Goal: Information Seeking & Learning: Check status

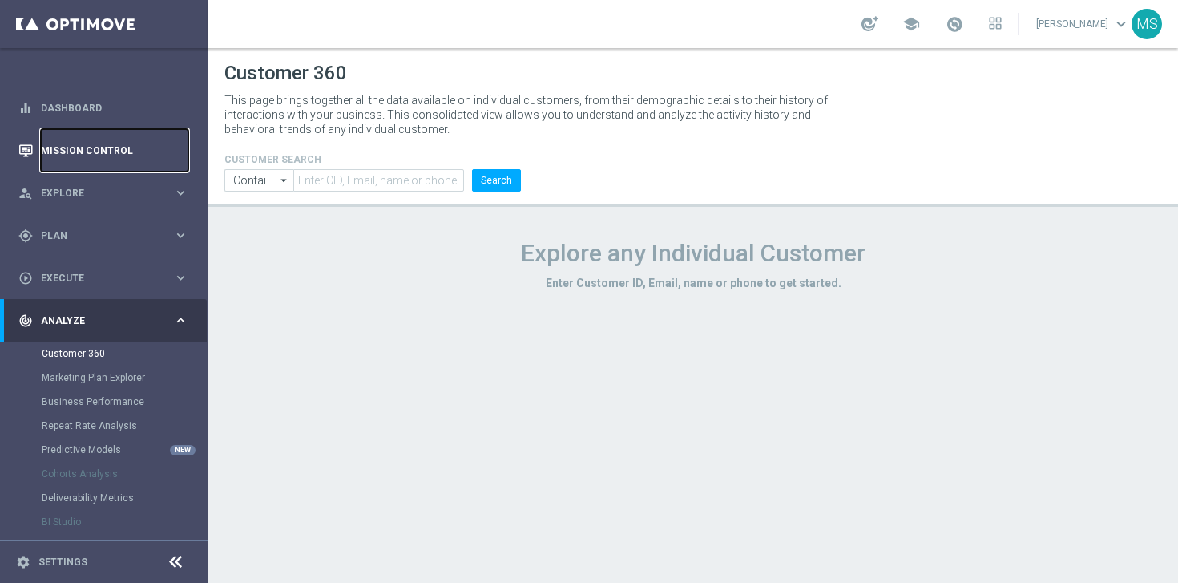
click at [115, 151] on link "Mission Control" at bounding box center [114, 150] width 147 height 42
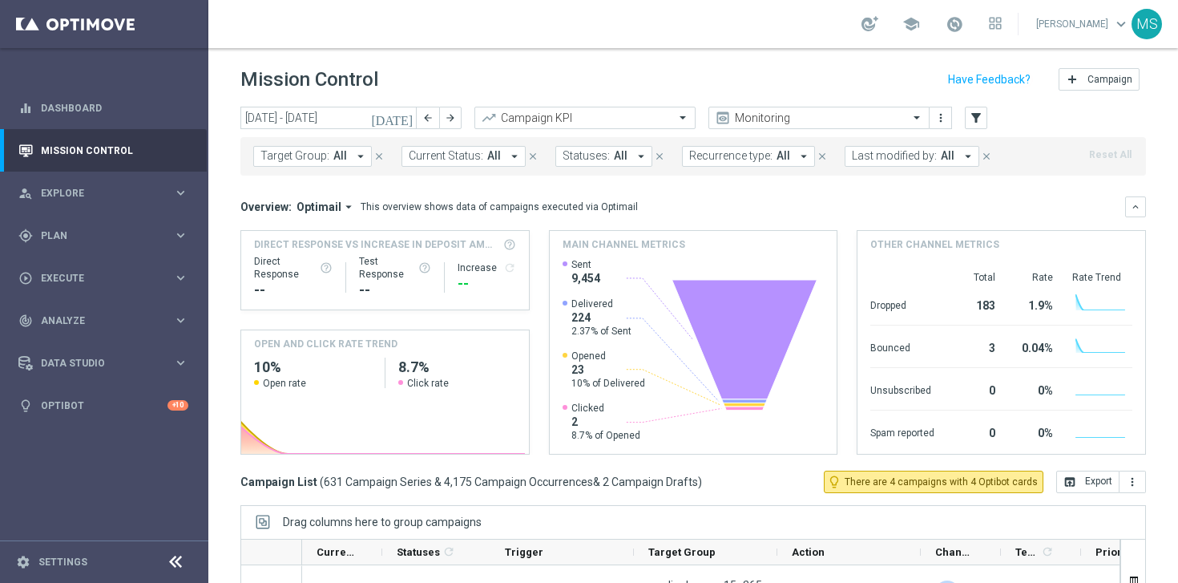
click at [361, 159] on icon "arrow_drop_down" at bounding box center [360, 156] width 14 height 14
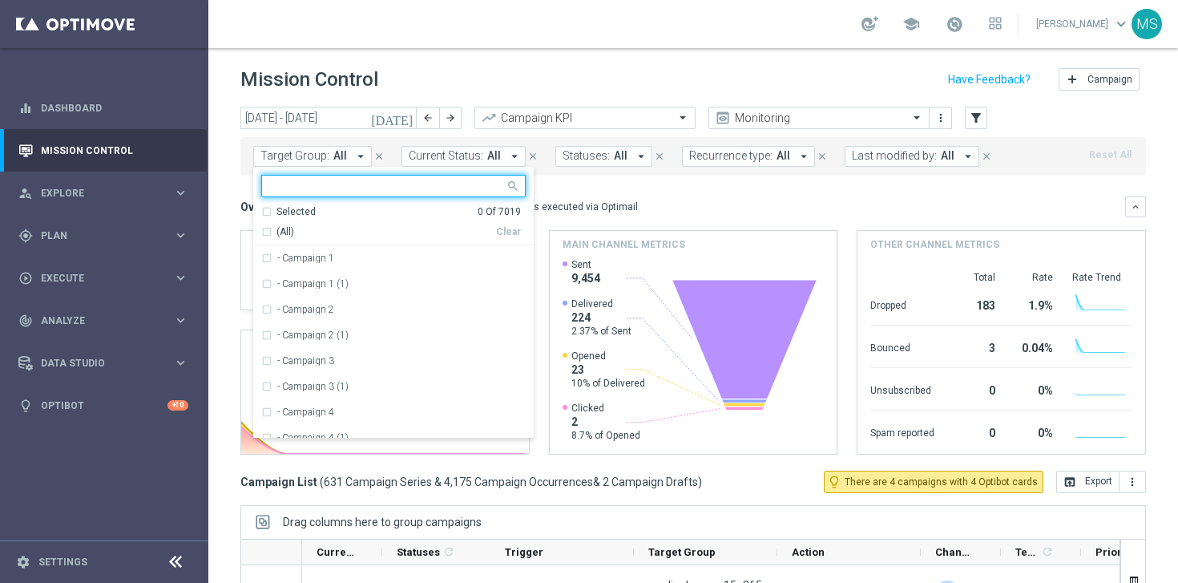
click at [369, 186] on input "text" at bounding box center [387, 186] width 235 height 14
paste input "A_PREM-PEXTRA_AUTO_CASHDROP_WELCOME_PW_MRKT_WEEKLY"
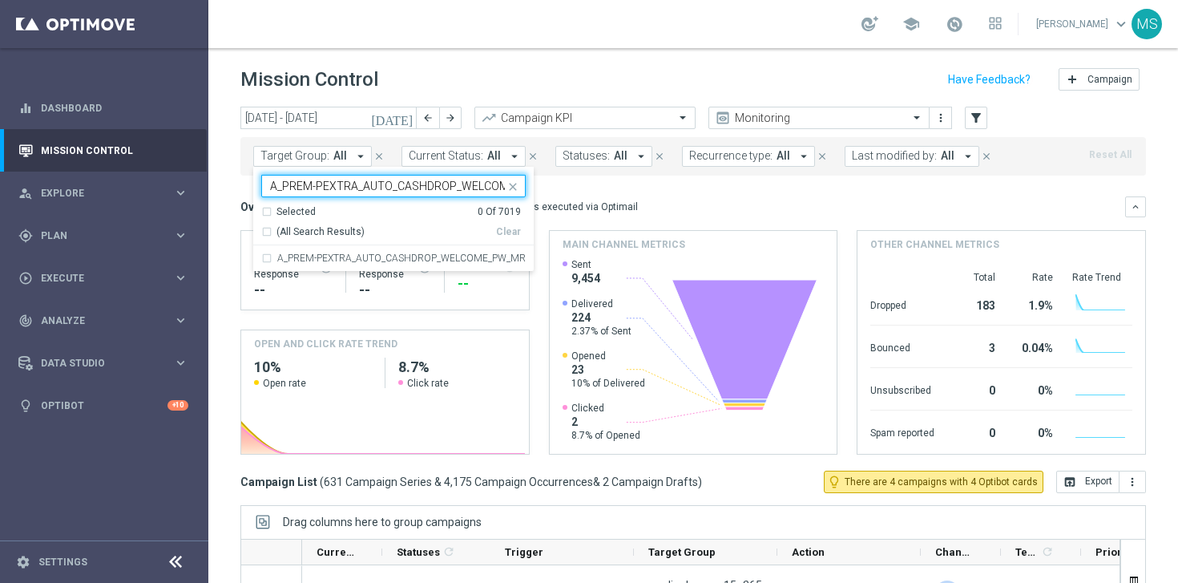
scroll to position [0, 108]
click at [264, 256] on div "A_PREM-PEXTRA_AUTO_CASHDROP_WELCOME_PW_MRKT_WEEKLY" at bounding box center [393, 258] width 264 height 26
type input "A_PREM-PEXTRA_AUTO_CASHDROP_WELCOME_PW_MRKT_WEEKLY"
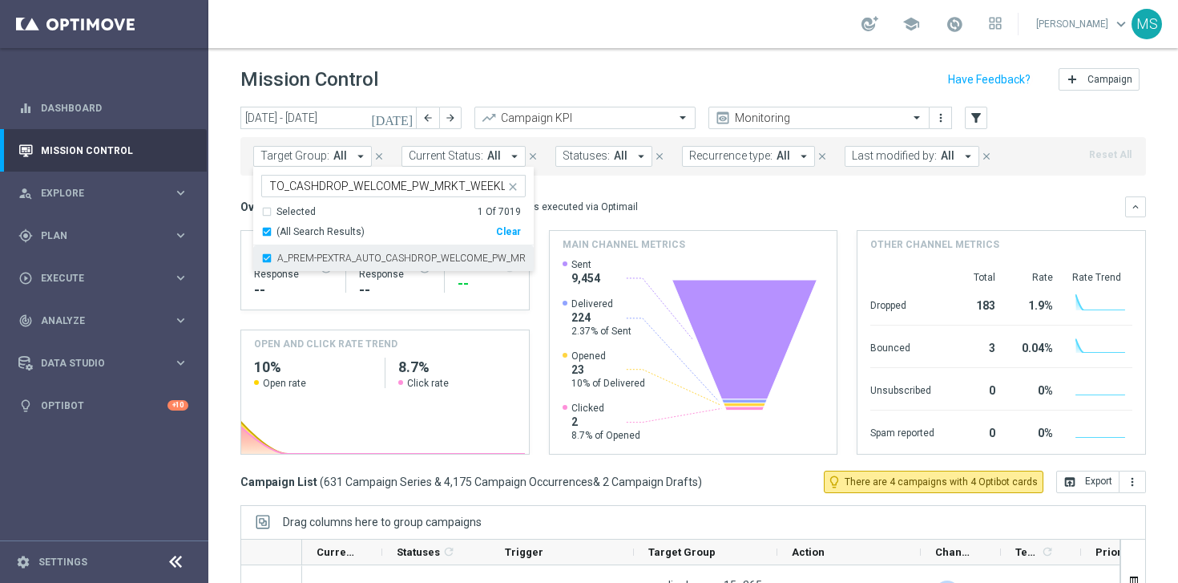
scroll to position [0, 0]
click at [268, 232] on div "(All Search Results)" at bounding box center [378, 232] width 235 height 14
click at [267, 256] on div "A_PREM-PEXTRA_AUTO_CASHDROP_WELCOME_PW_MRKT_WEEKLY" at bounding box center [393, 258] width 264 height 26
click at [512, 184] on icon "close" at bounding box center [512, 186] width 13 height 13
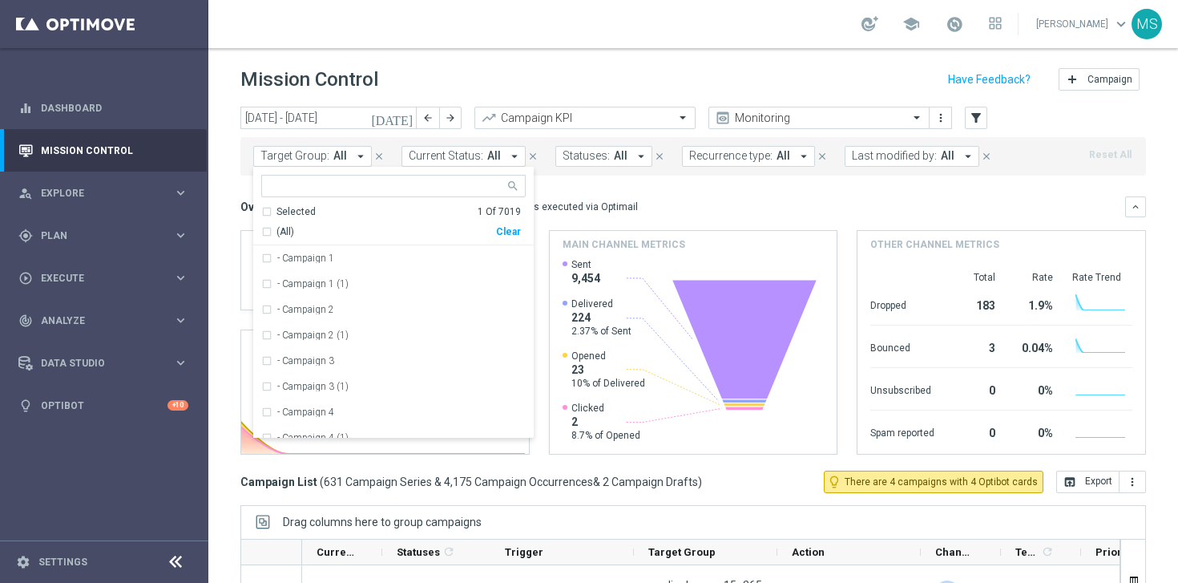
click at [424, 186] on input "text" at bounding box center [387, 186] width 235 height 14
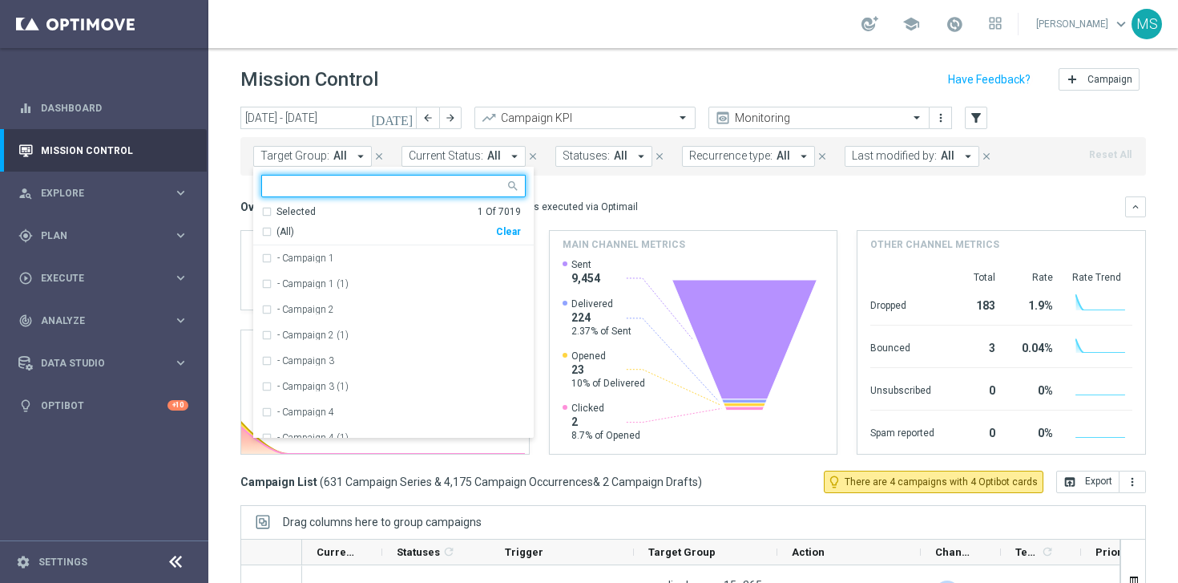
paste input "A_PREM-PEXTRA_AUTO_OFFER_WELCOME_PW_BEZ_MRKT_WEEKLY"
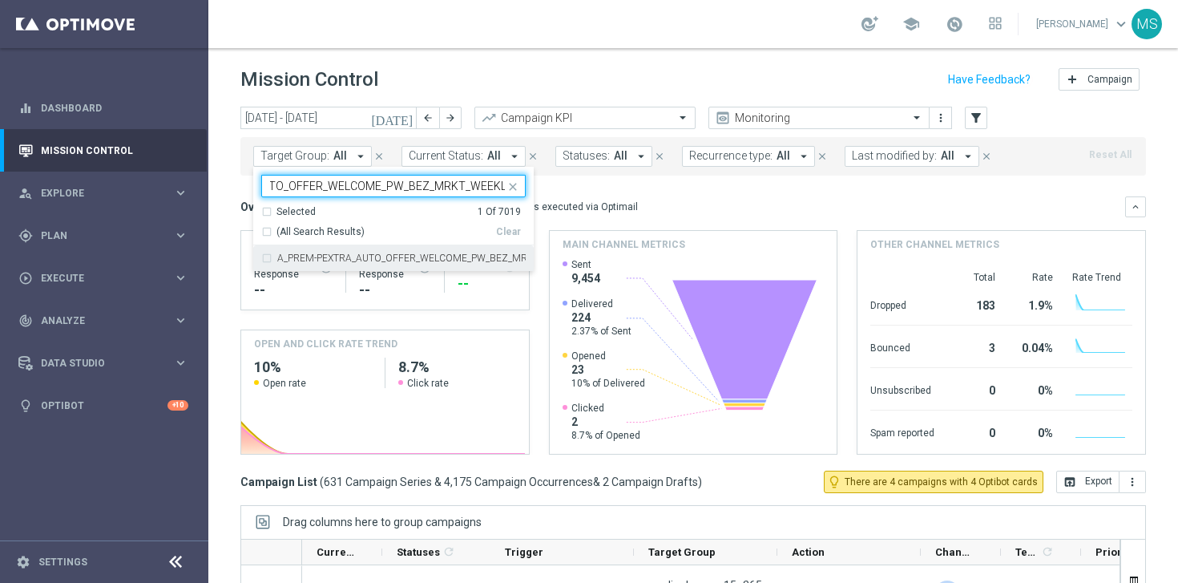
click at [267, 255] on div "A_PREM-PEXTRA_AUTO_OFFER_WELCOME_PW_BEZ_MRKT_WEEKLY" at bounding box center [393, 258] width 264 height 26
type input "A_PREM-PEXTRA_AUTO_OFFER_WELCOME_PW_BEZ_MRKT_WEEKLY"
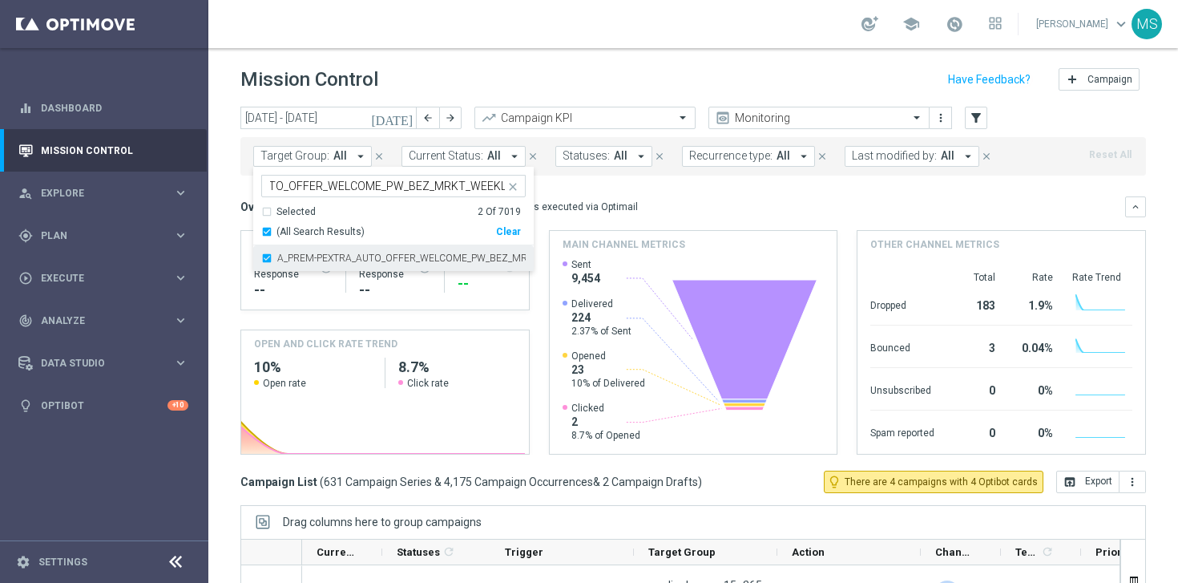
scroll to position [0, 0]
click at [0, 0] on div "Clear" at bounding box center [0, 0] width 0 height 0
click at [268, 231] on div "(All Search Results)" at bounding box center [378, 232] width 235 height 14
click at [698, 178] on mini-dashboard "Overview: Optimail arrow_drop_down This overview shows data of campaigns execut…" at bounding box center [692, 322] width 905 height 295
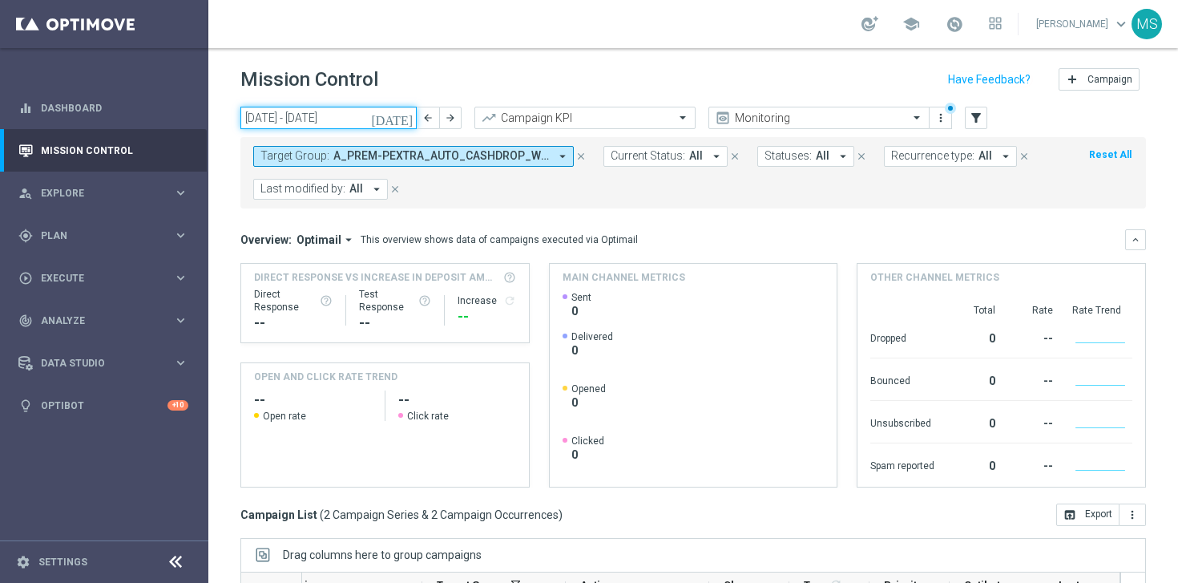
click at [352, 125] on input "[DATE] - [DATE]" at bounding box center [328, 118] width 176 height 22
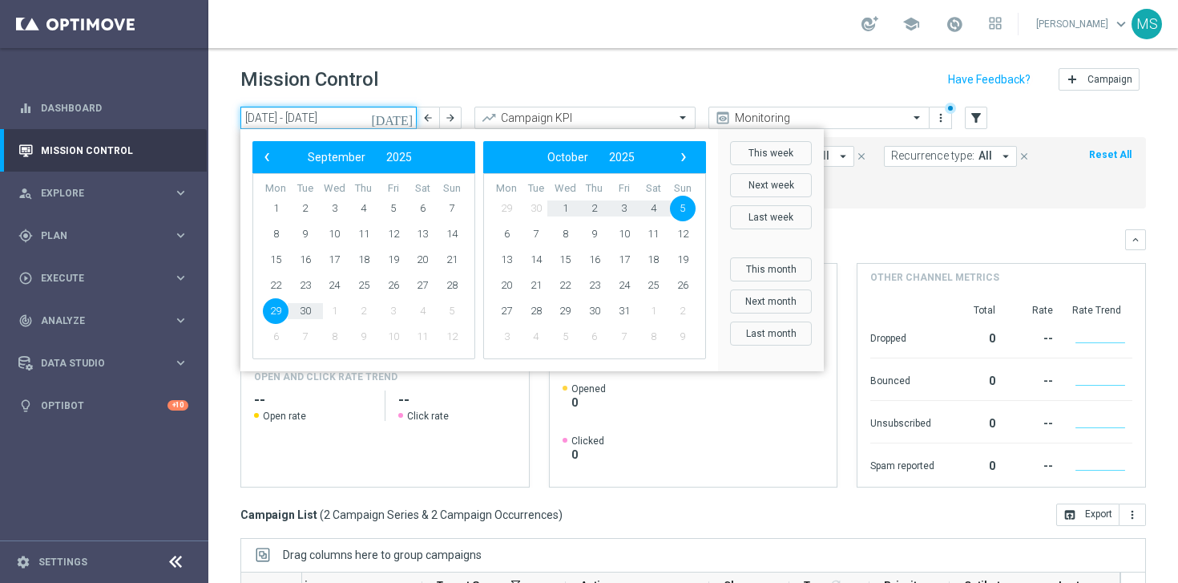
click at [394, 117] on input "[DATE] - [DATE]" at bounding box center [328, 118] width 176 height 22
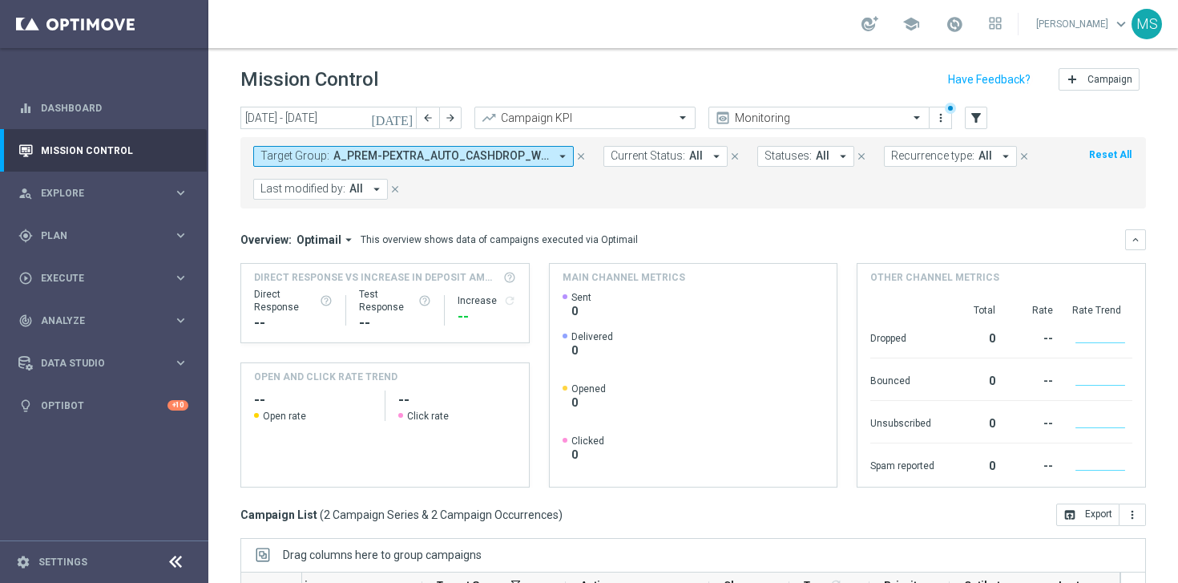
click at [553, 156] on button "Target Group: A_PREM-PEXTRA_AUTO_CASHDROP_WELCOME_PW_MRKT_WEEKLY, A_PREM-PEXTRA…" at bounding box center [413, 156] width 321 height 21
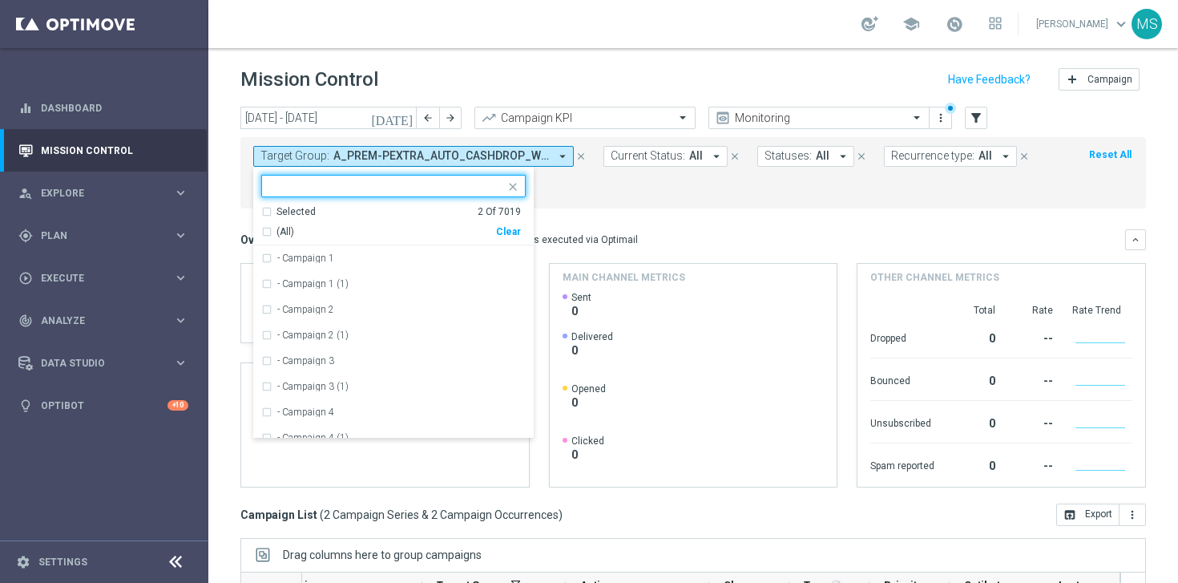
click at [401, 181] on input "text" at bounding box center [387, 186] width 235 height 14
click at [395, 187] on input "text" at bounding box center [387, 186] width 235 height 14
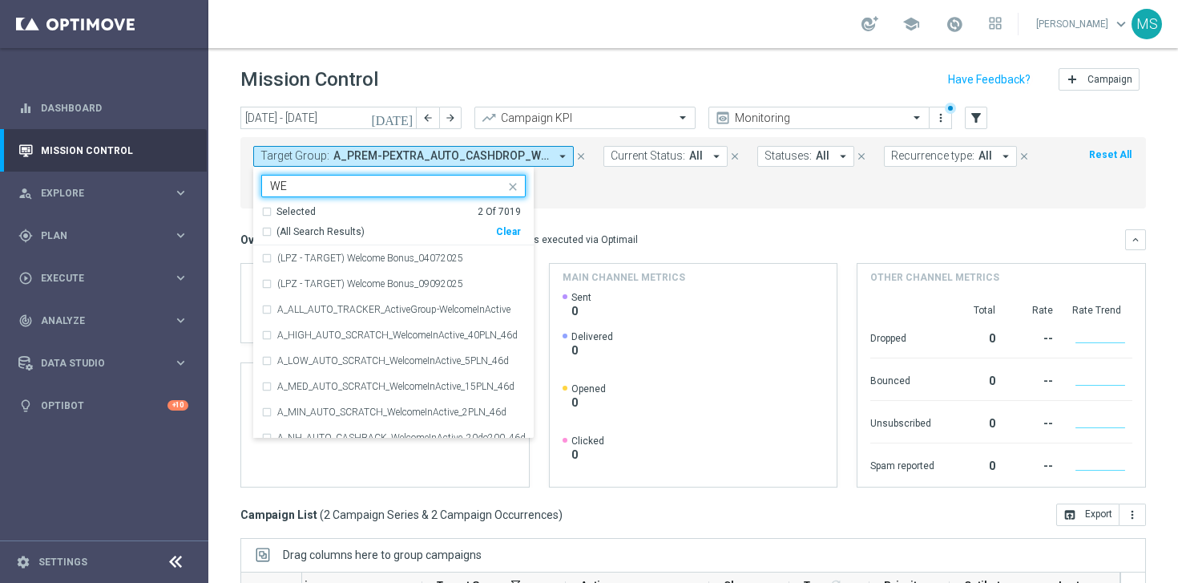
type input "W"
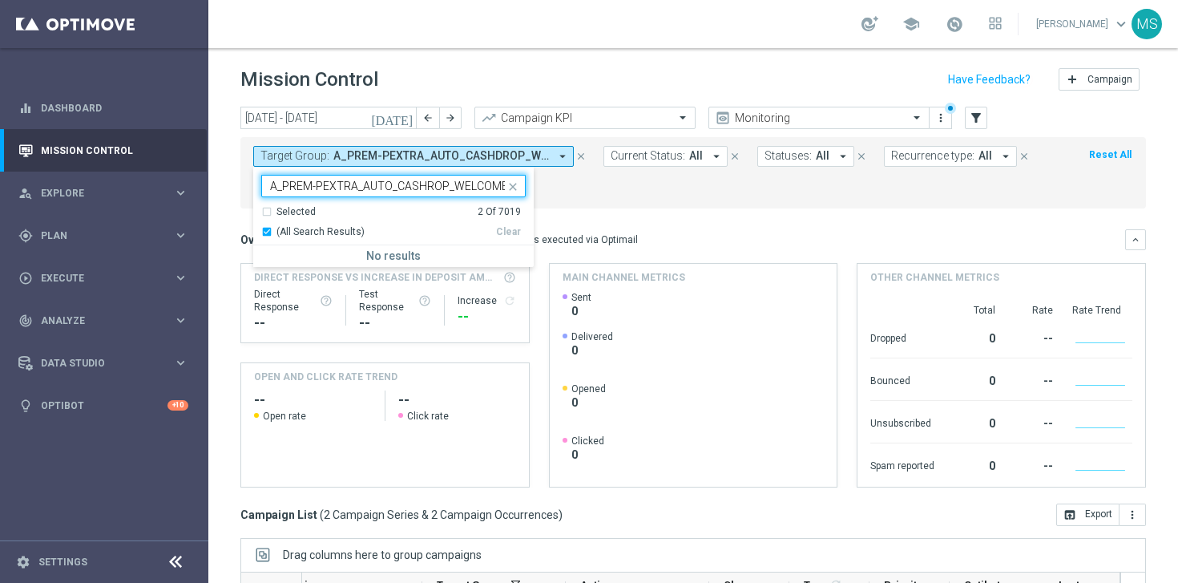
click at [502, 187] on input "A_PREM-PEXTRA_AUTO_CASHROP_WELCOME" at bounding box center [387, 186] width 235 height 14
click at [398, 184] on input "A_PREM-PEXTRA_AUTO_CASHROP_WELCOME" at bounding box center [387, 186] width 235 height 14
drag, startPoint x: 395, startPoint y: 186, endPoint x: 254, endPoint y: 188, distance: 141.0
click at [254, 188] on ng-select "Selected 2 of 7019 A_PREM-PEXTRA_AUTO_CASHROP_WELCOME Selected 2 Of 7019 (All S…" at bounding box center [393, 221] width 280 height 92
type input "CASHROP_WELCOME"
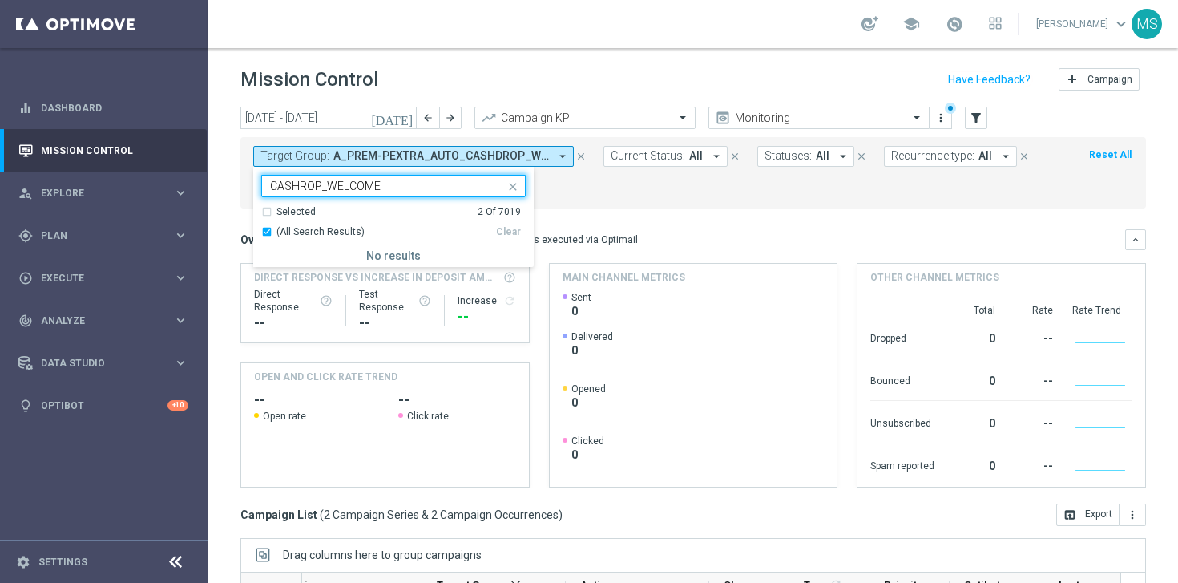
click at [405, 183] on input "CASHROP_WELCOME" at bounding box center [387, 186] width 235 height 14
drag, startPoint x: 398, startPoint y: 188, endPoint x: 270, endPoint y: 188, distance: 128.2
click at [270, 188] on input "CASHROP_WELCOME" at bounding box center [387, 186] width 235 height 14
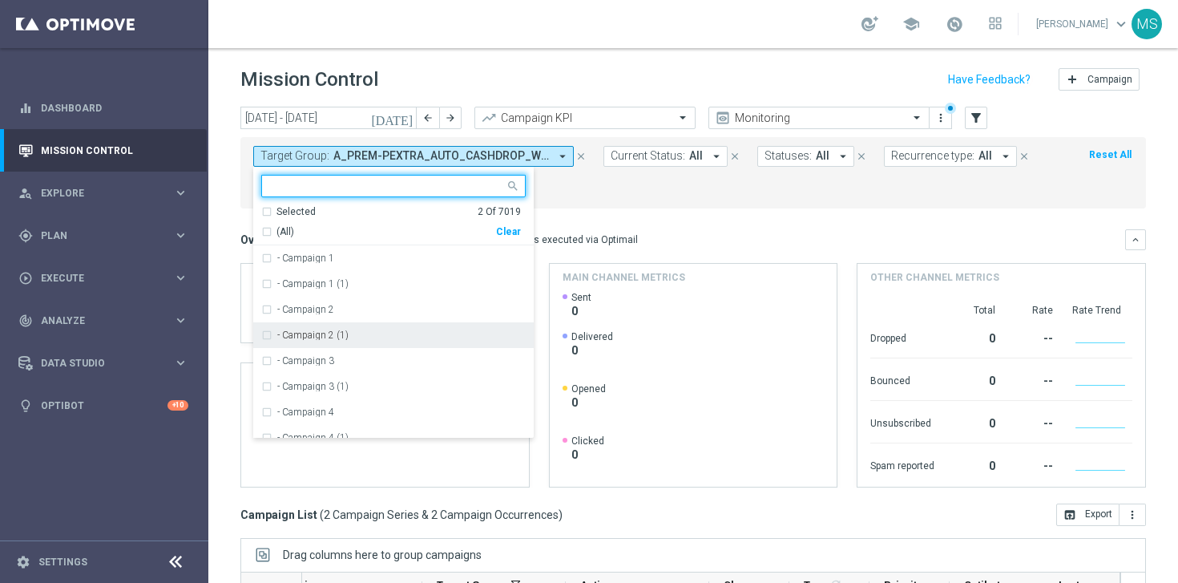
click at [340, 191] on input "text" at bounding box center [387, 186] width 235 height 14
click at [341, 183] on input "text" at bounding box center [387, 186] width 235 height 14
paste input "A_PREM-PEXTRA_AUTO_CASHDROP_WELCOME_PW_MRKT_WEEKLY"
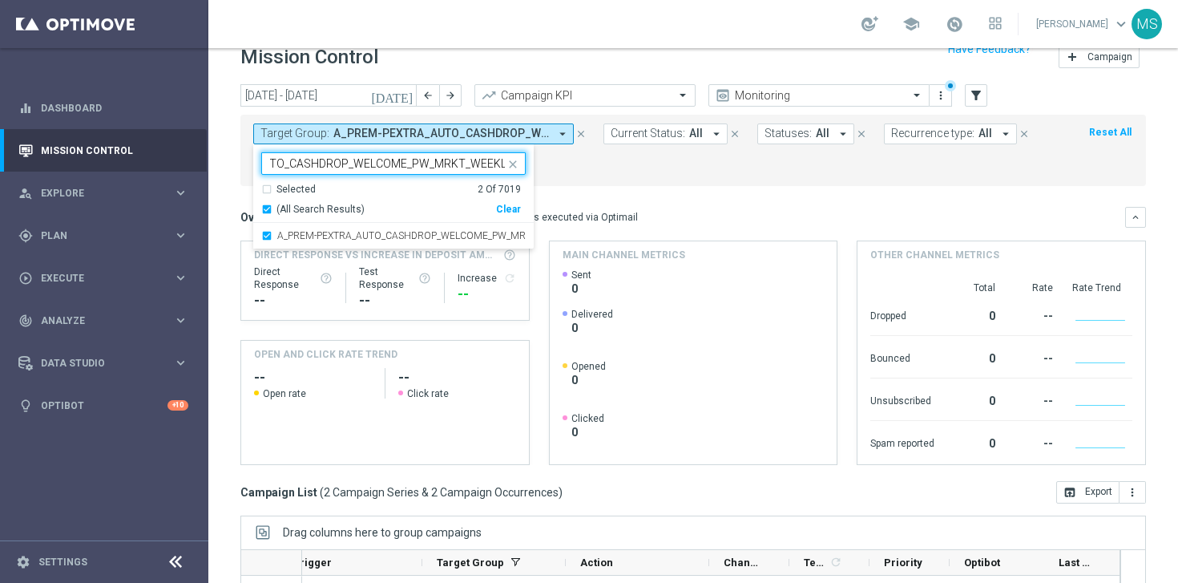
scroll to position [35, 0]
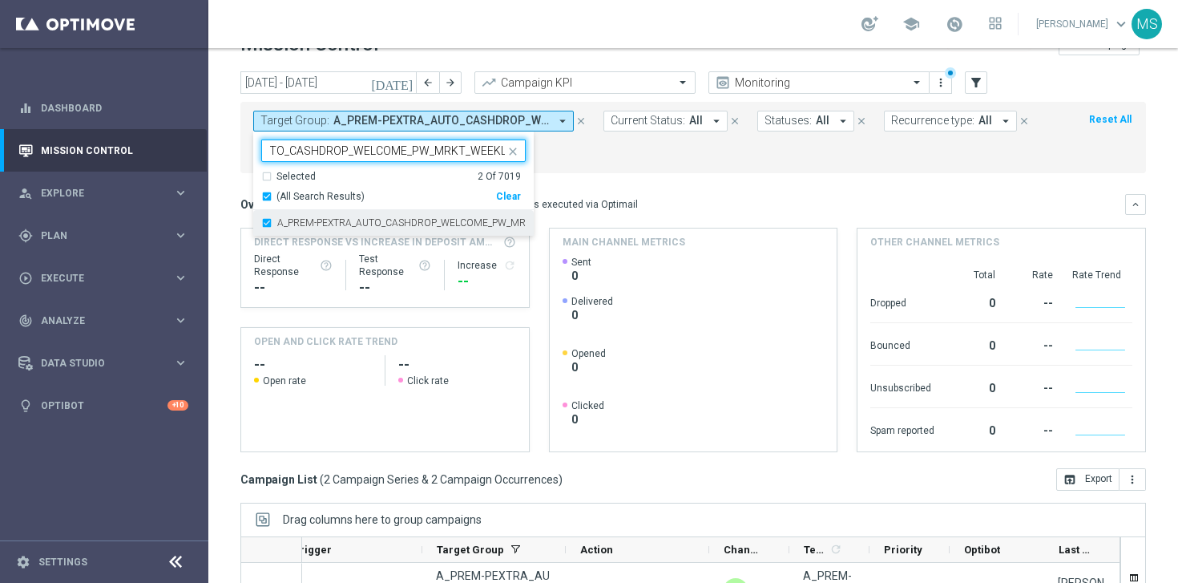
type input "A_PREM-PEXTRA_AUTO_CASHDROP_WELCOME_PW_MRKT_WEEKLY"
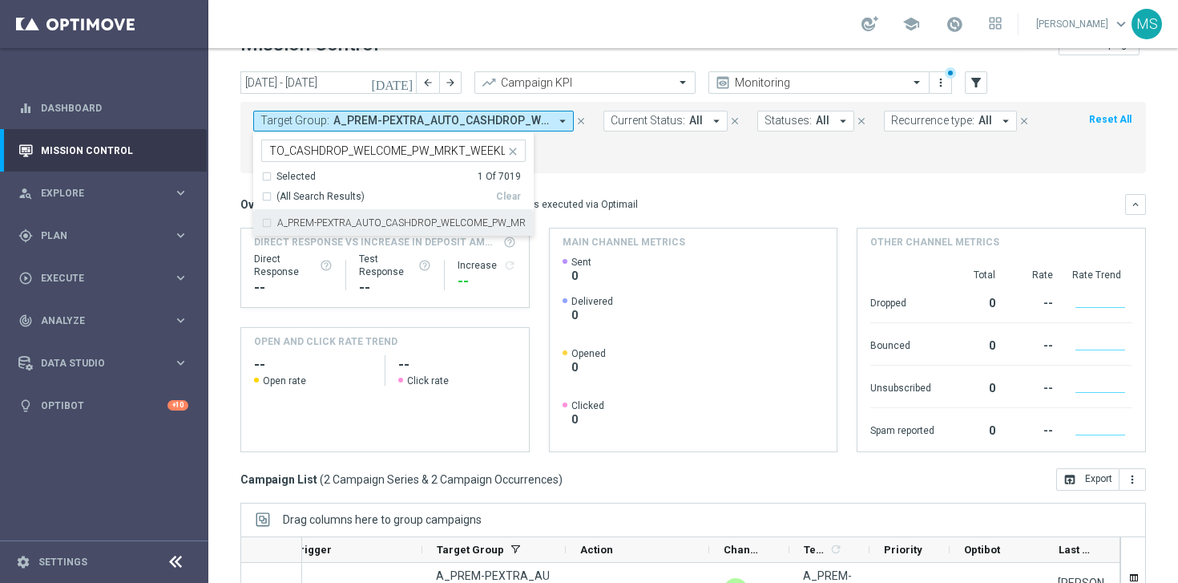
scroll to position [0, 0]
click at [352, 228] on label "A_PREM-PEXTRA_AUTO_CASHDROP_WELCOME_PW_MRKT_WEEKLY" at bounding box center [401, 223] width 248 height 10
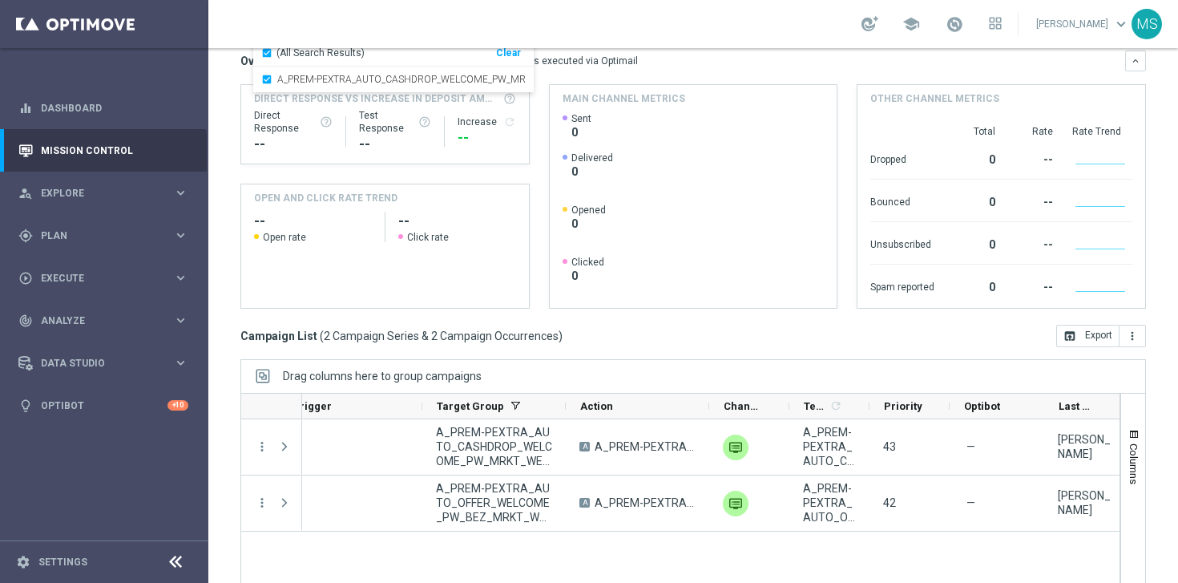
scroll to position [252, 0]
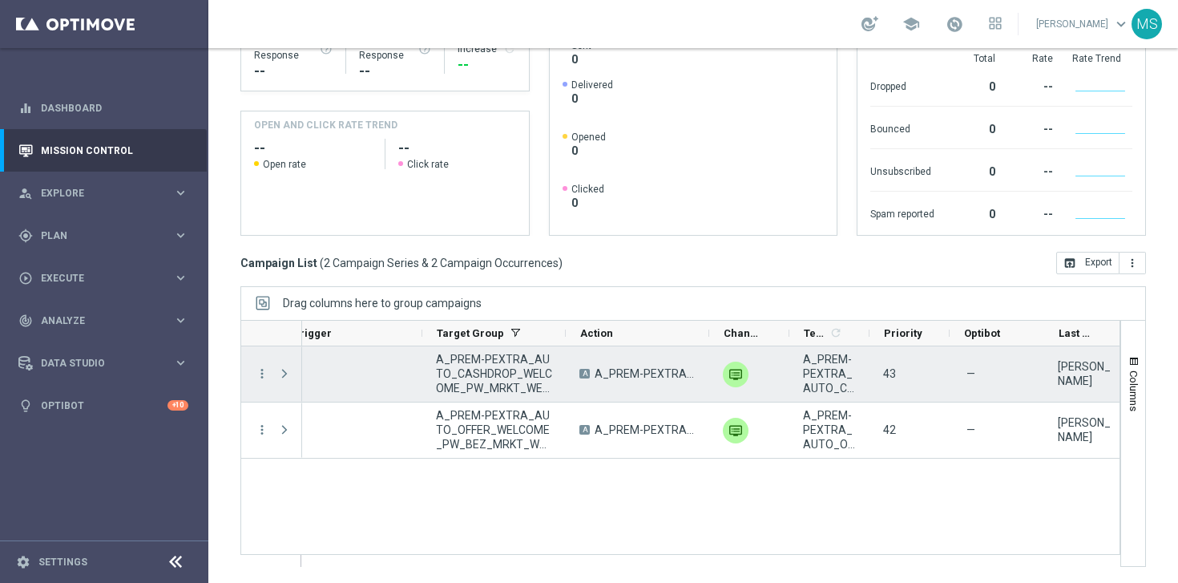
click at [523, 362] on span "A_PREM-PEXTRA_AUTO_CASHDROP_WELCOME_PW_MRKT_WEEKLY" at bounding box center [494, 373] width 116 height 43
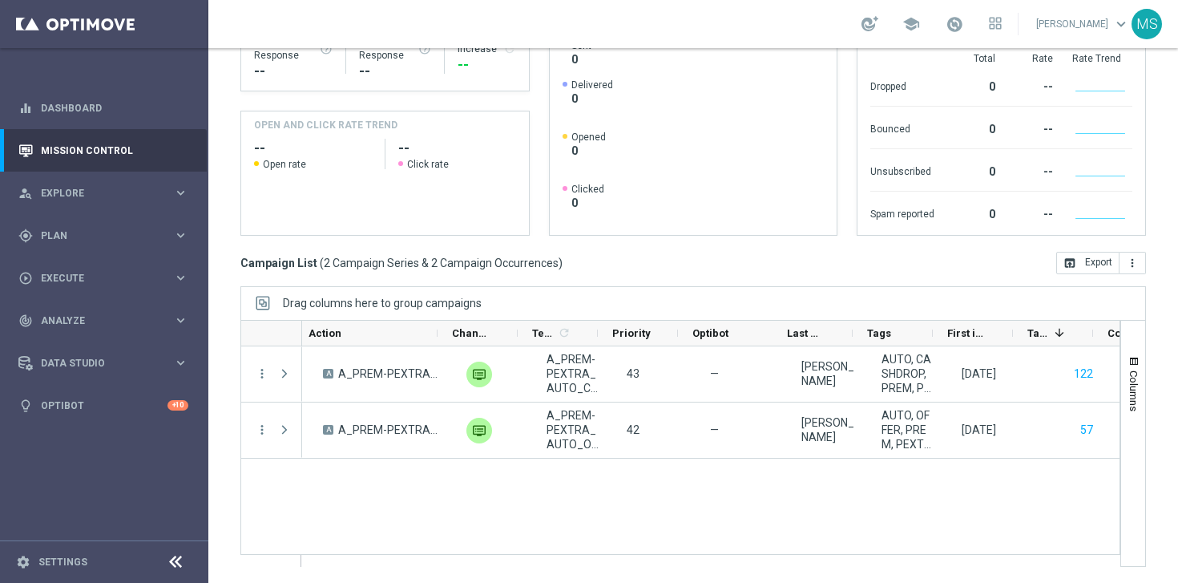
scroll to position [0, 547]
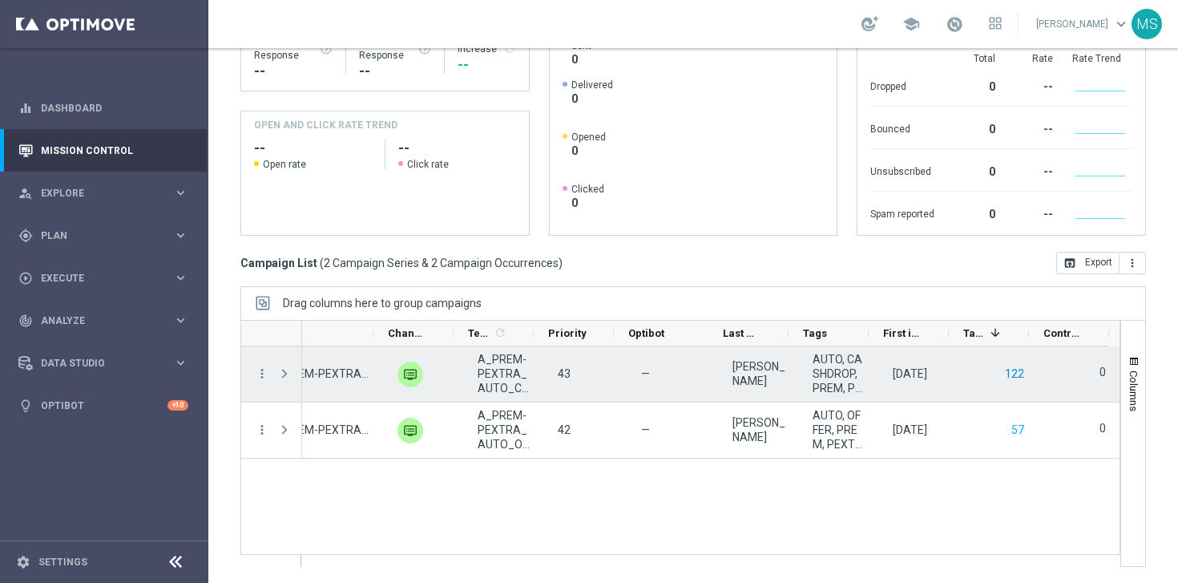
click at [1011, 375] on button "122" at bounding box center [1014, 374] width 22 height 20
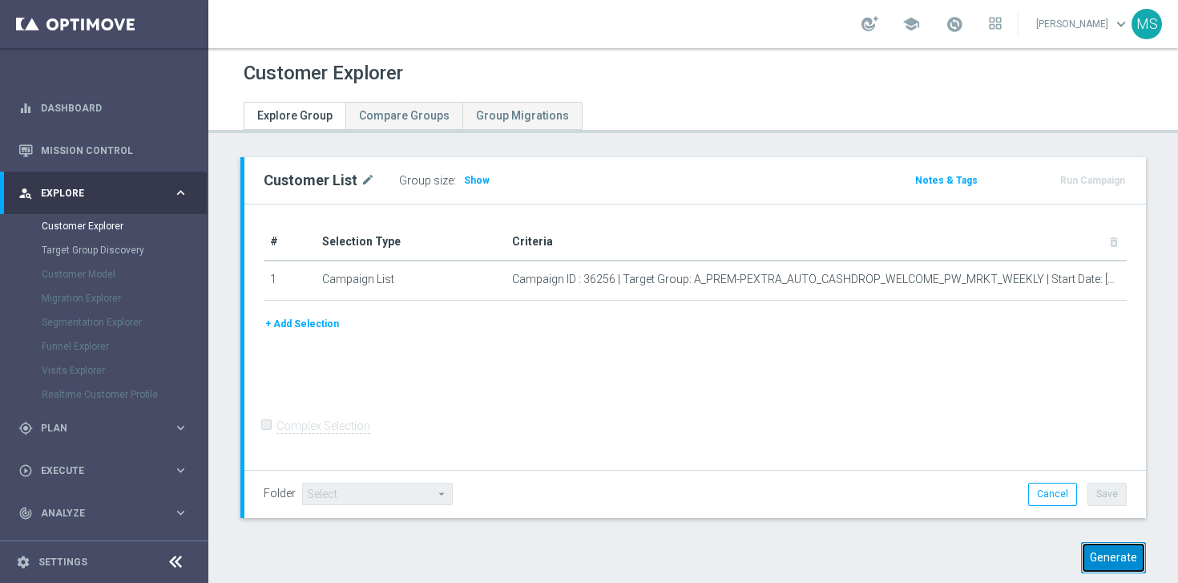
click at [1108, 559] on button "Generate" at bounding box center [1113, 557] width 65 height 31
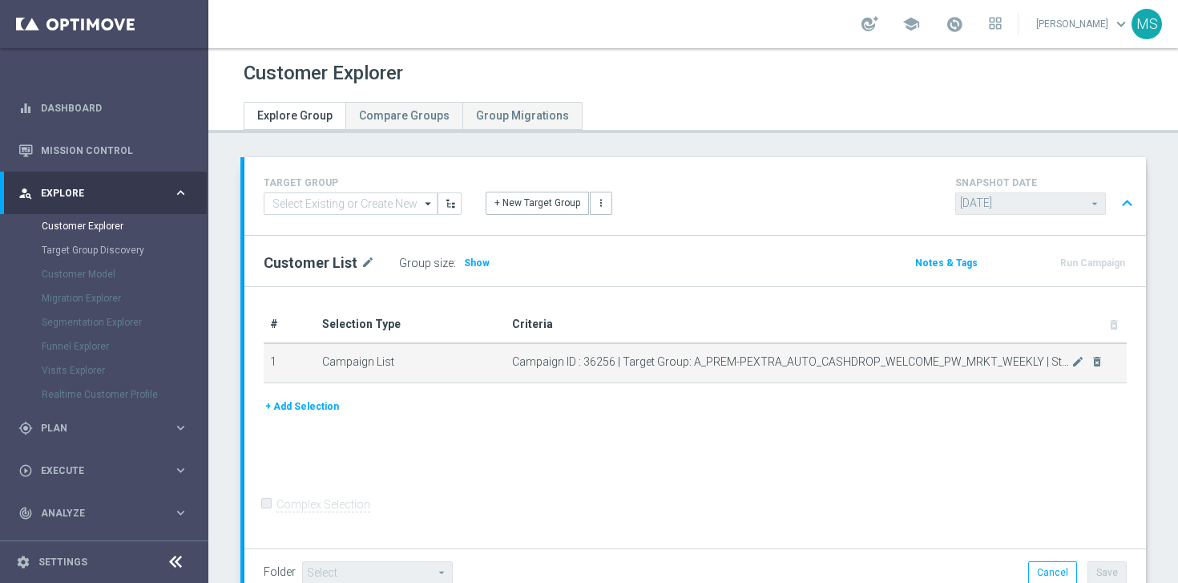
click at [986, 371] on td "Campaign ID : 36256 | Target Group: A_PREM-PEXTRA_AUTO_CASHDROP_WELCOME_PW_MRKT…" at bounding box center [816, 363] width 621 height 40
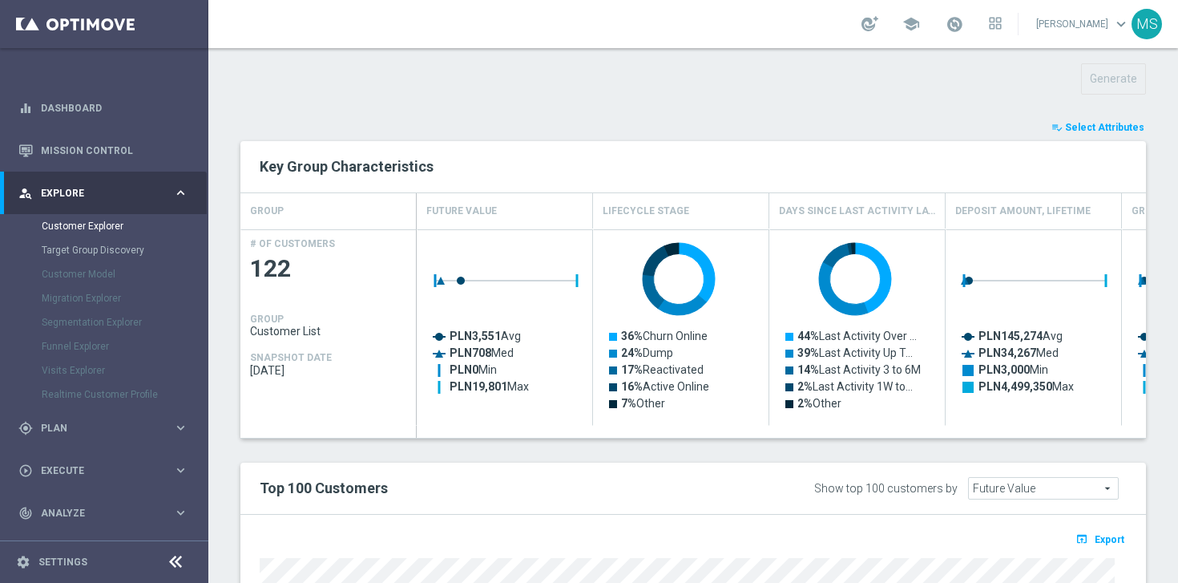
scroll to position [928, 0]
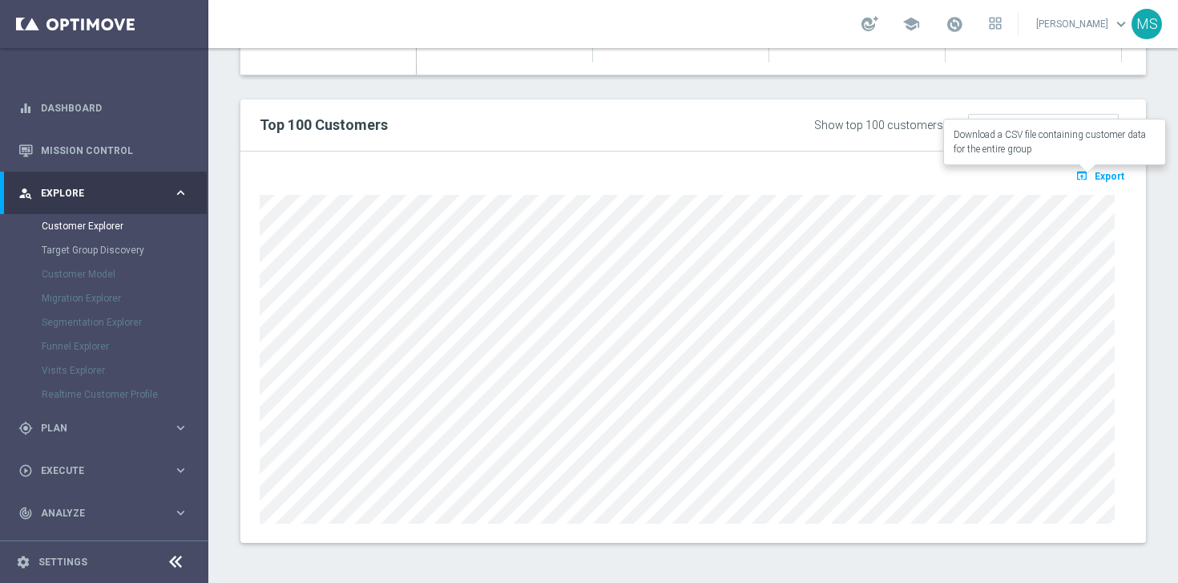
click at [1098, 172] on span "Export" at bounding box center [1110, 176] width 30 height 11
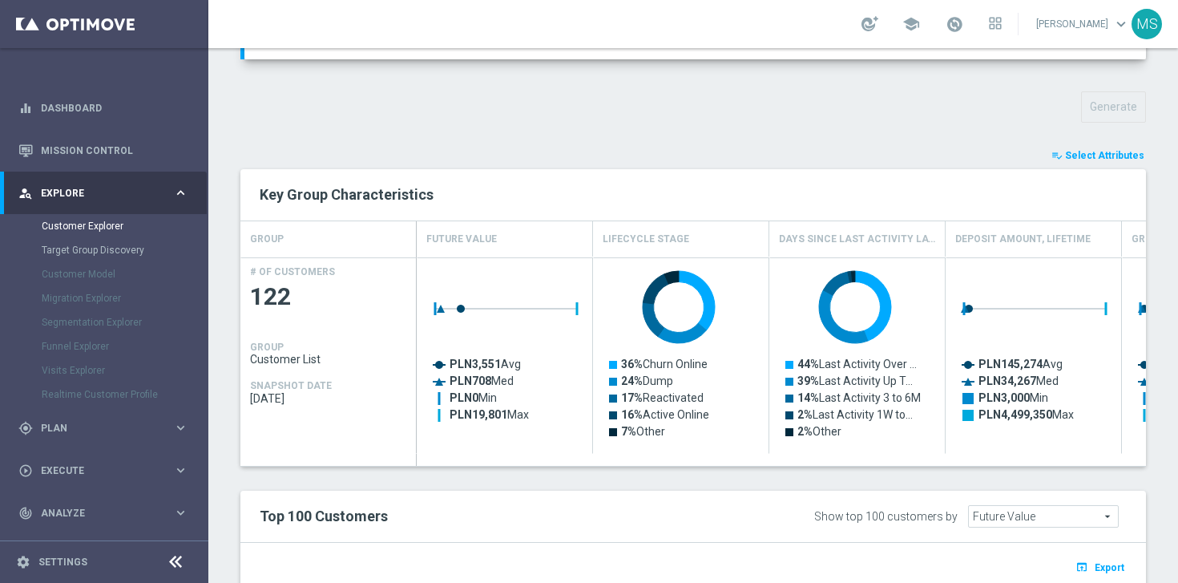
scroll to position [0, 0]
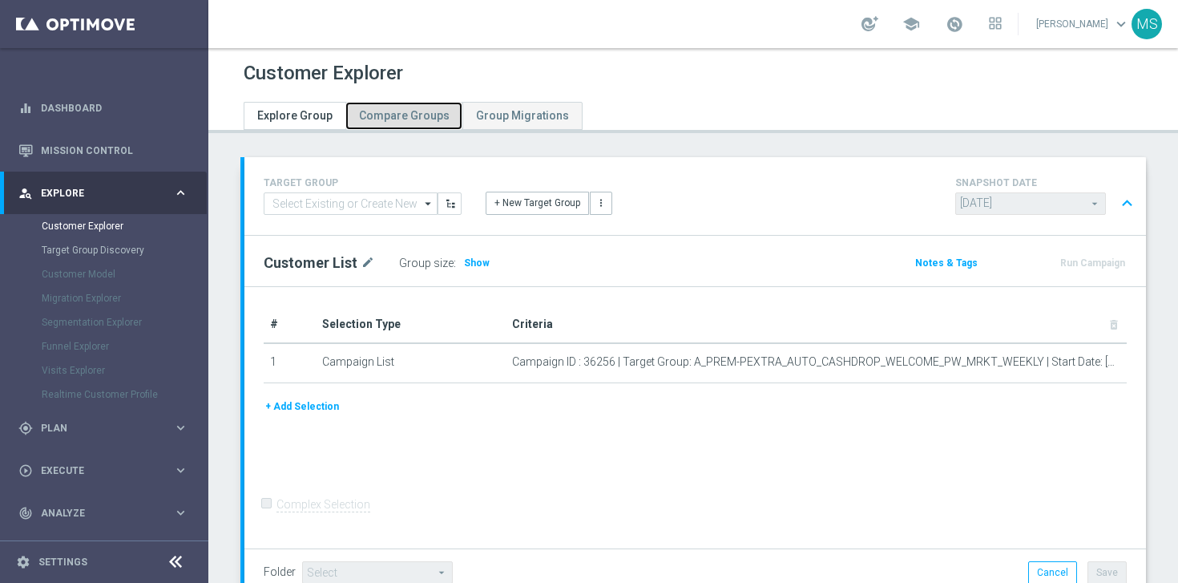
click at [373, 107] on link "Compare Groups" at bounding box center [403, 116] width 117 height 28
click at [378, 119] on span "Compare Groups" at bounding box center [404, 115] width 91 height 13
click at [278, 111] on span "Explore Group" at bounding box center [294, 115] width 75 height 13
click at [108, 158] on link "Mission Control" at bounding box center [114, 150] width 147 height 42
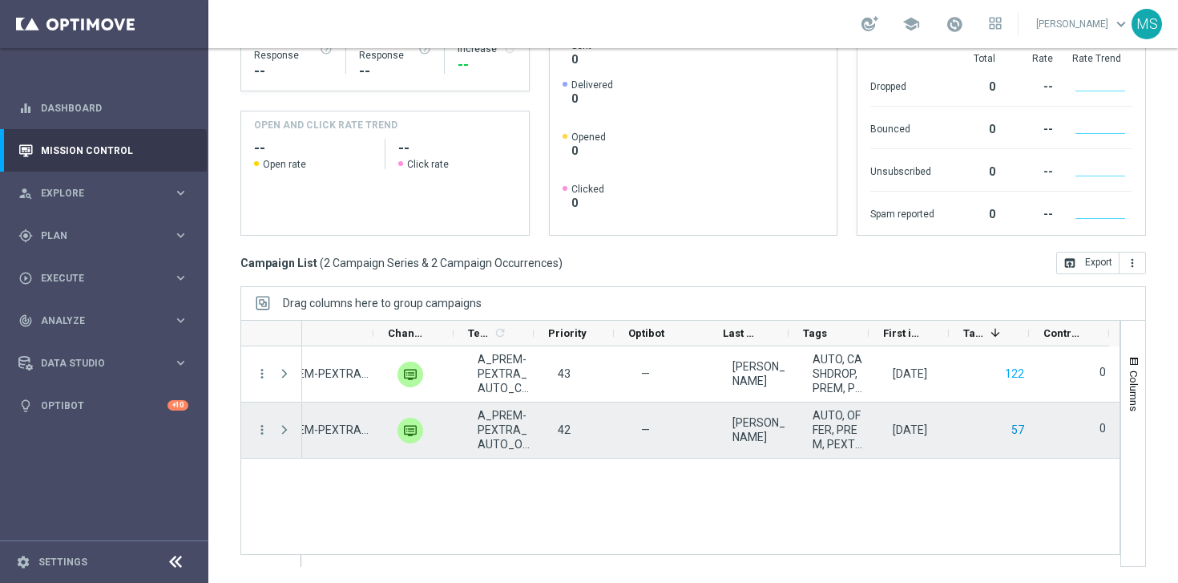
click at [1010, 429] on button "57" at bounding box center [1018, 430] width 16 height 20
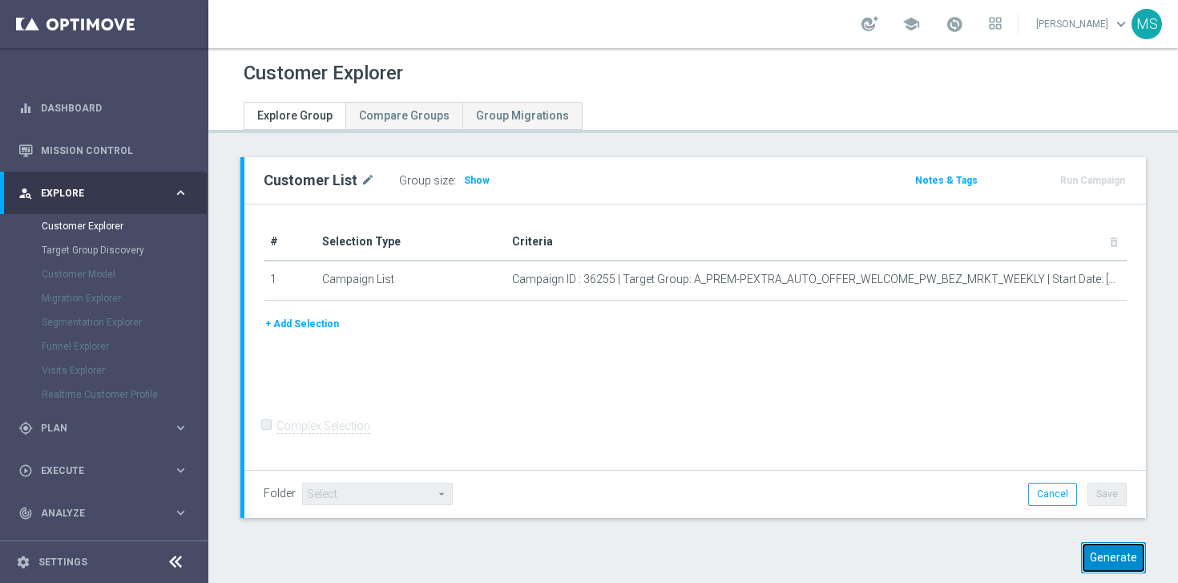
click at [1089, 555] on button "Generate" at bounding box center [1113, 557] width 65 height 31
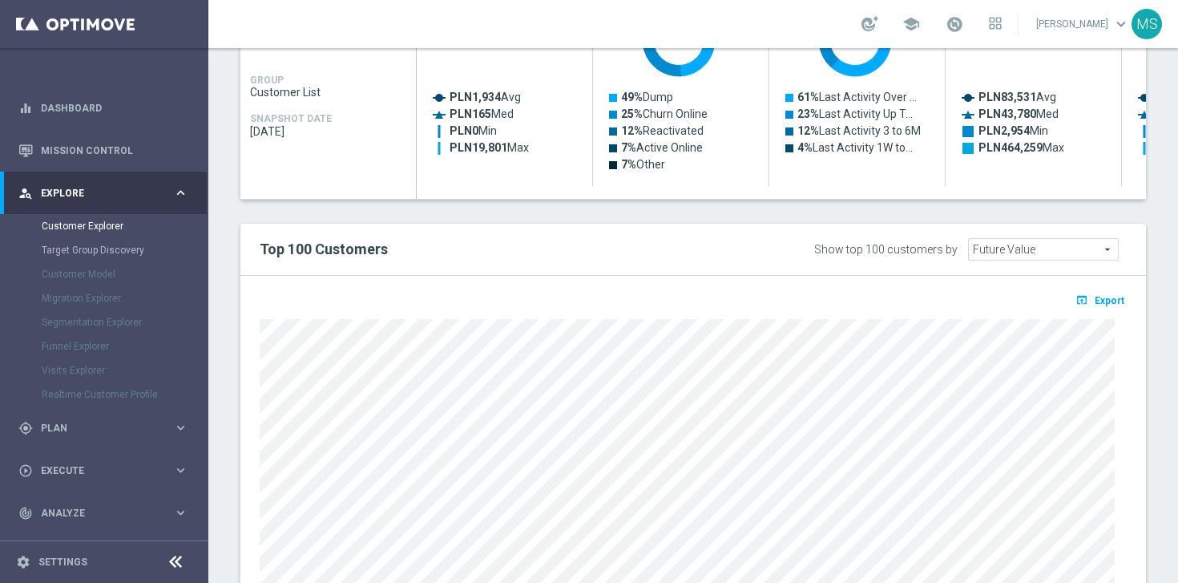
scroll to position [928, 0]
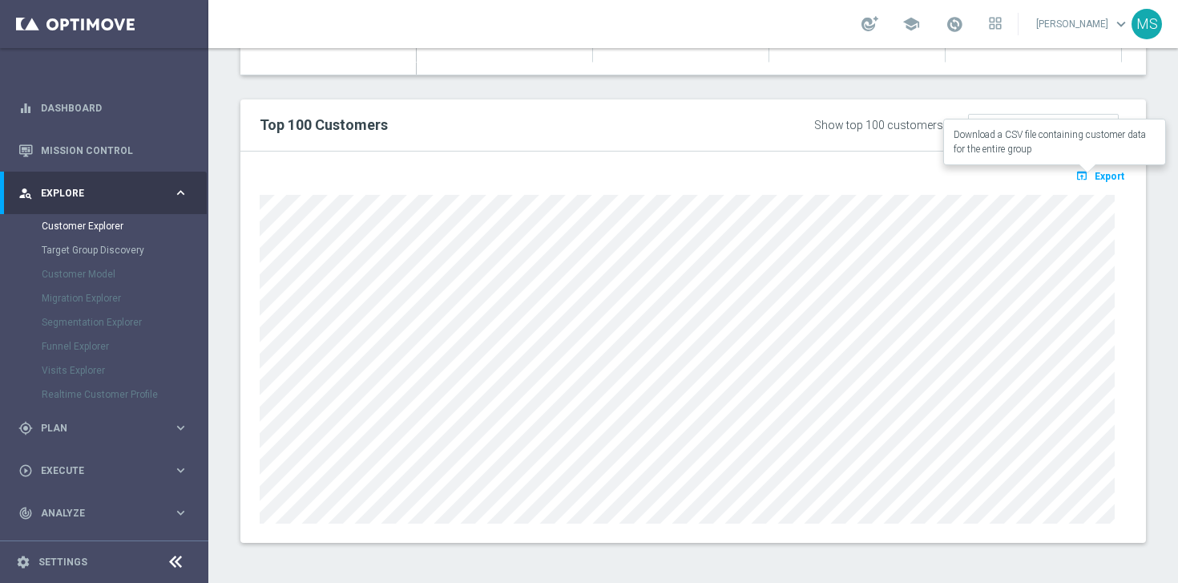
click at [1103, 173] on span "Export" at bounding box center [1110, 176] width 30 height 11
